Goal: Find specific page/section: Find specific page/section

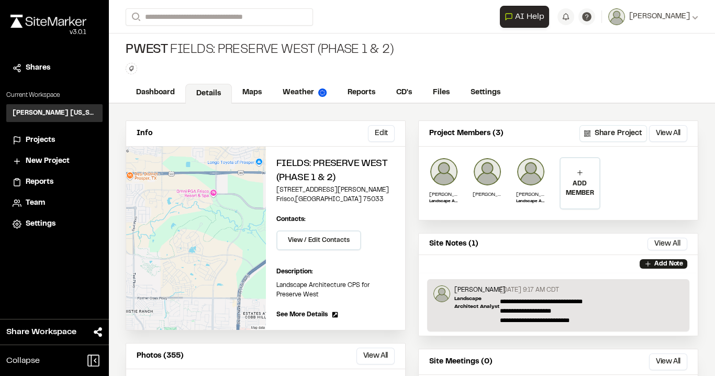
click at [39, 136] on span "Projects" at bounding box center [40, 140] width 29 height 12
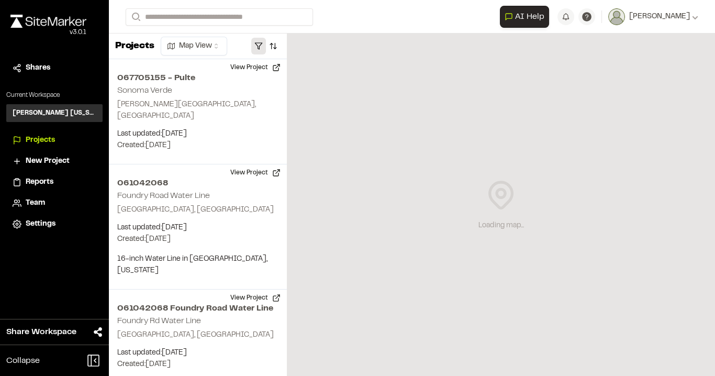
click at [257, 43] on button "button" at bounding box center [258, 46] width 15 height 17
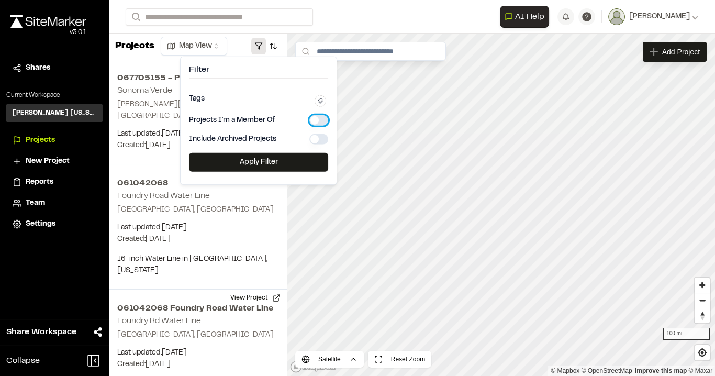
click at [317, 120] on button "button" at bounding box center [318, 120] width 19 height 10
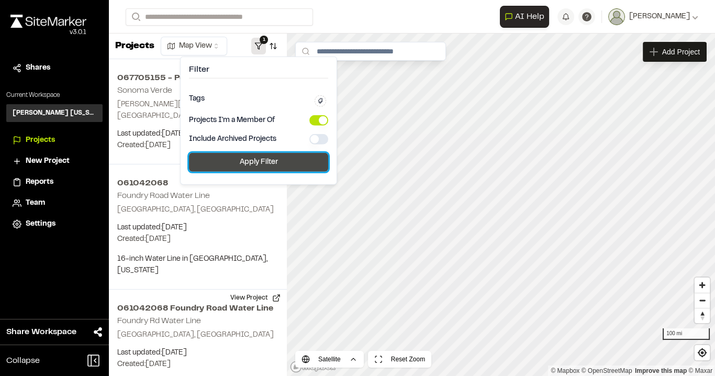
click at [282, 165] on button "Apply Filter" at bounding box center [258, 162] width 139 height 19
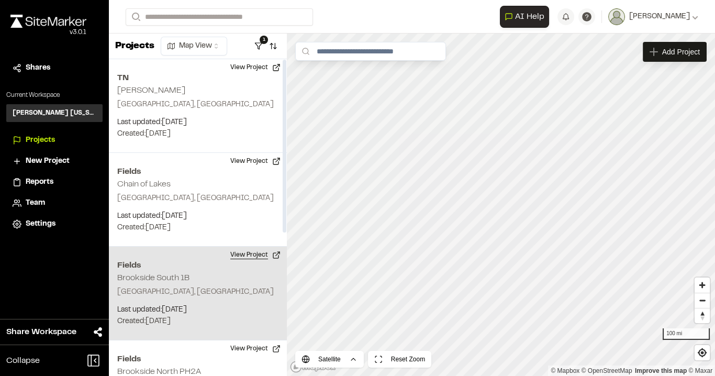
click at [245, 250] on button "View Project" at bounding box center [255, 254] width 63 height 17
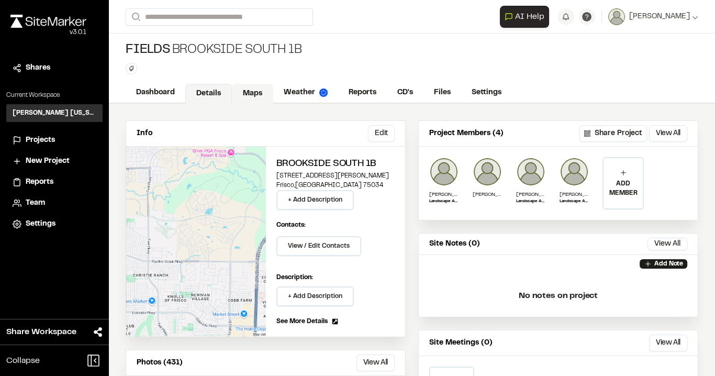
click at [258, 91] on link "Maps" at bounding box center [252, 94] width 41 height 20
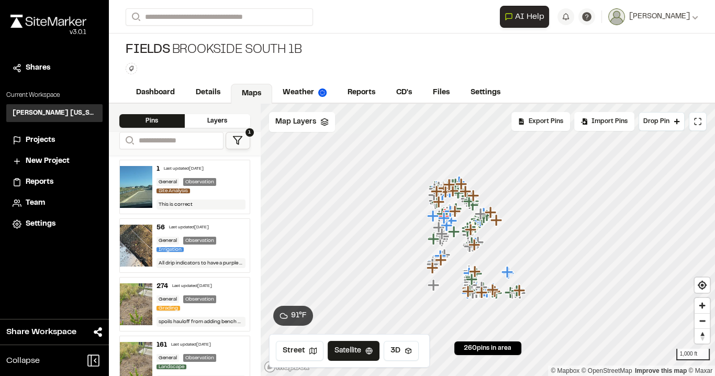
click at [230, 187] on div "General Observation Site Analysis" at bounding box center [200, 186] width 89 height 17
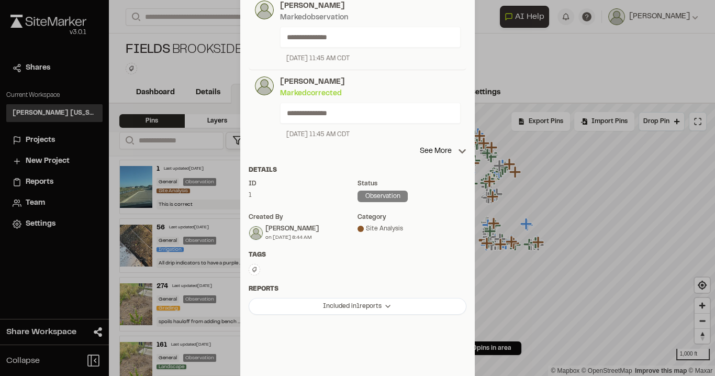
scroll to position [282, 0]
